Goal: Task Accomplishment & Management: Complete application form

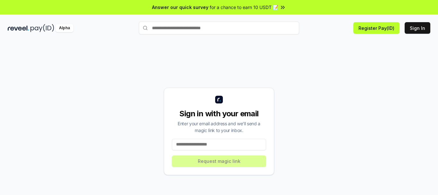
scroll to position [18, 0]
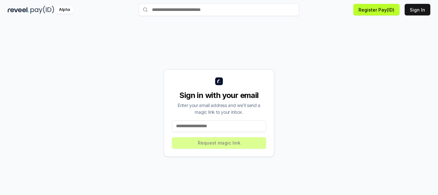
click at [230, 121] on input at bounding box center [219, 126] width 94 height 12
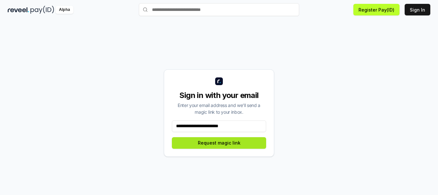
type input "**********"
click at [234, 148] on button "Request magic link" at bounding box center [219, 143] width 94 height 12
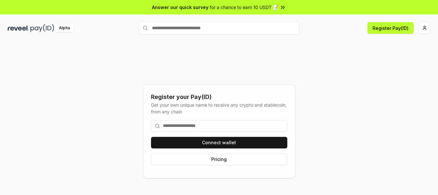
scroll to position [18, 0]
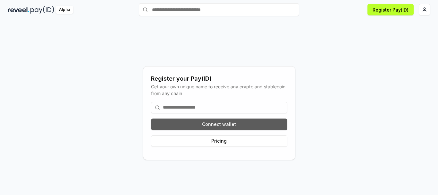
click at [220, 124] on button "Connect wallet" at bounding box center [219, 124] width 136 height 12
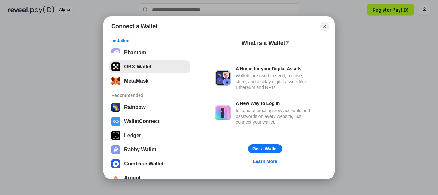
click at [133, 70] on button "OKX Wallet" at bounding box center [149, 66] width 80 height 13
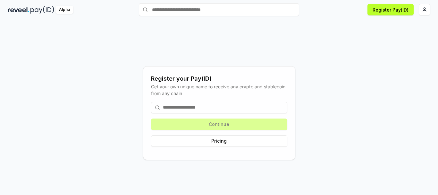
click at [228, 129] on div "Continue Pricing" at bounding box center [219, 124] width 136 height 55
click at [248, 103] on input at bounding box center [219, 108] width 136 height 12
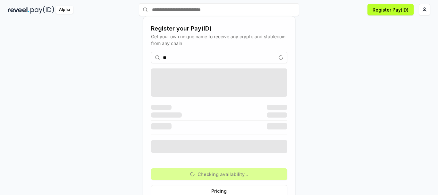
type input "*"
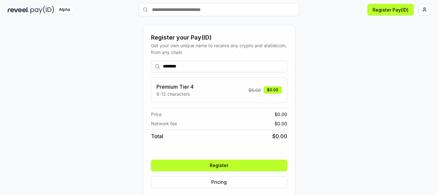
type input "********"
click at [221, 166] on button "Register" at bounding box center [219, 165] width 136 height 12
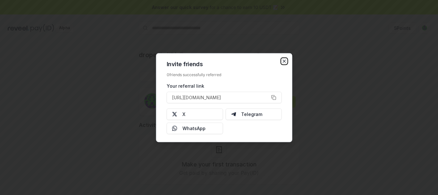
click at [284, 61] on icon "button" at bounding box center [284, 60] width 5 height 5
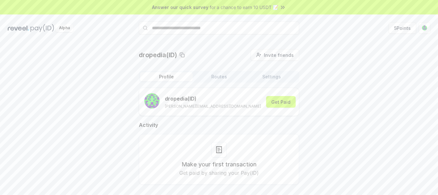
click at [275, 8] on span "for a chance to earn 10 USDT 📝" at bounding box center [244, 7] width 69 height 7
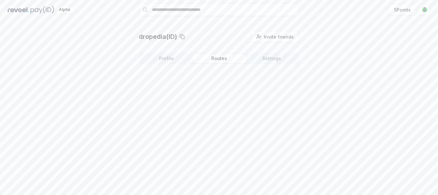
click at [225, 61] on button "Routes" at bounding box center [219, 58] width 53 height 9
click at [262, 61] on button "Settings" at bounding box center [271, 58] width 53 height 9
click at [224, 61] on button "Routes" at bounding box center [219, 58] width 53 height 9
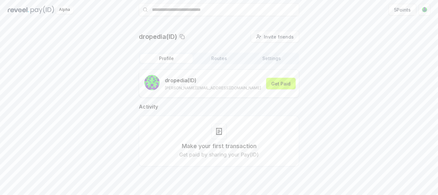
click at [165, 58] on button "Profile" at bounding box center [166, 58] width 53 height 9
click at [266, 85] on button "Get Paid" at bounding box center [281, 84] width 30 height 12
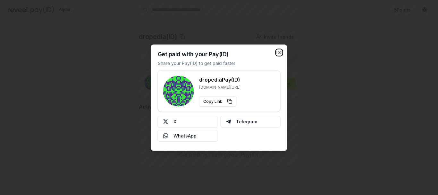
click at [279, 53] on icon "button" at bounding box center [279, 52] width 5 height 5
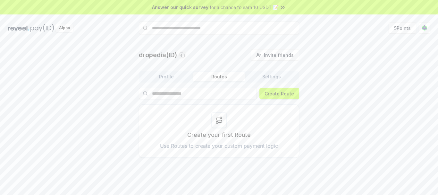
click at [218, 75] on button "Routes" at bounding box center [219, 76] width 53 height 9
click at [220, 127] on div at bounding box center [218, 119] width 15 height 15
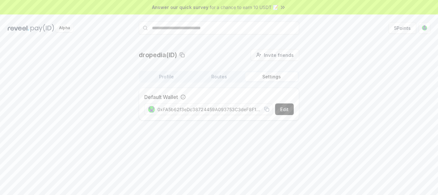
click at [264, 74] on button "Settings" at bounding box center [271, 76] width 53 height 9
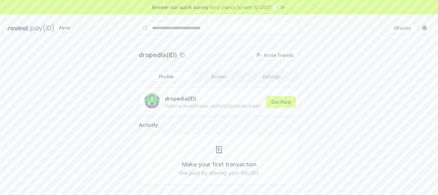
click at [174, 77] on button "Profile" at bounding box center [166, 76] width 53 height 9
